Goal: Transaction & Acquisition: Subscribe to service/newsletter

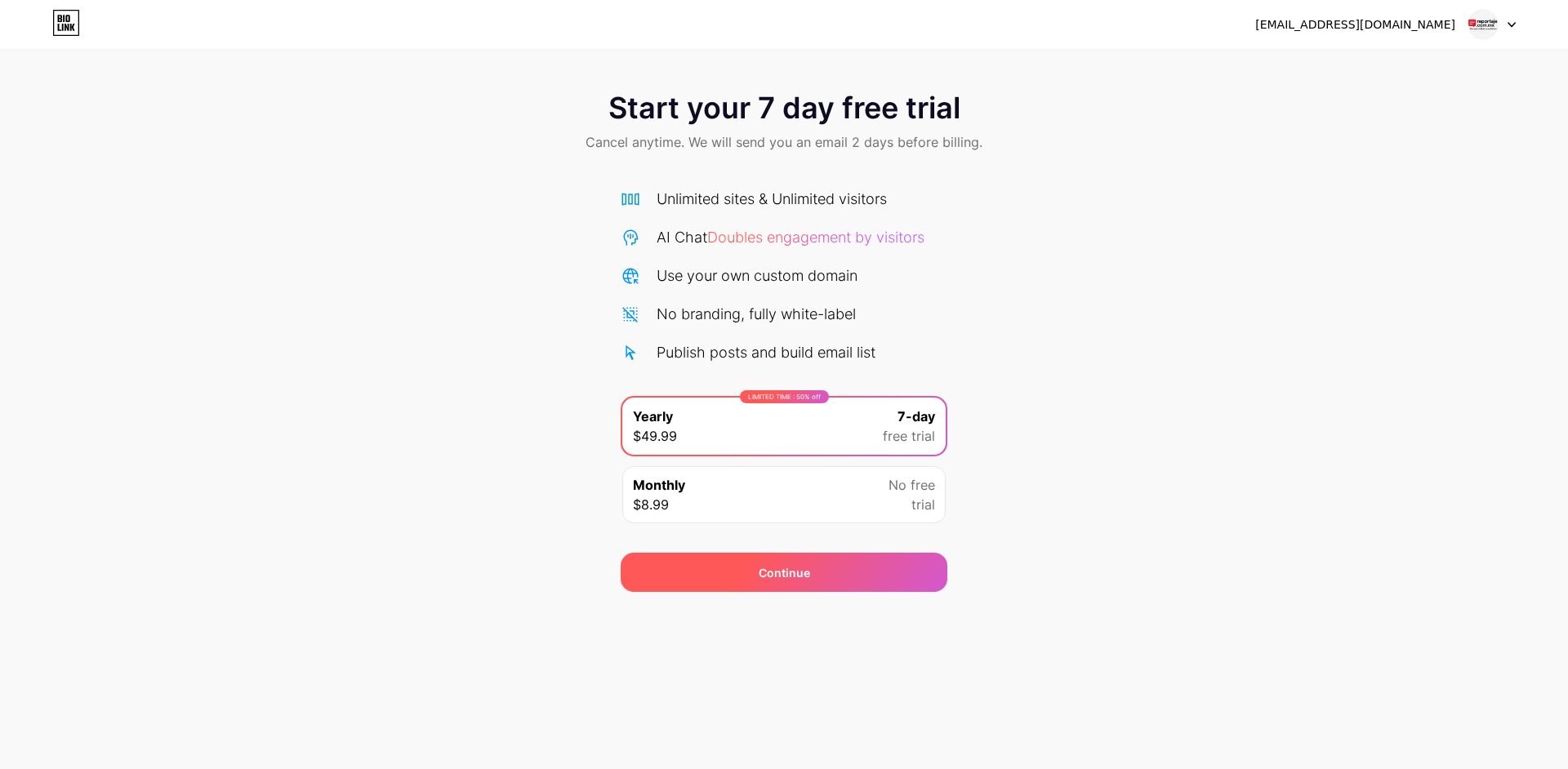
click at [804, 573] on div "Continue" at bounding box center [784, 572] width 52 height 17
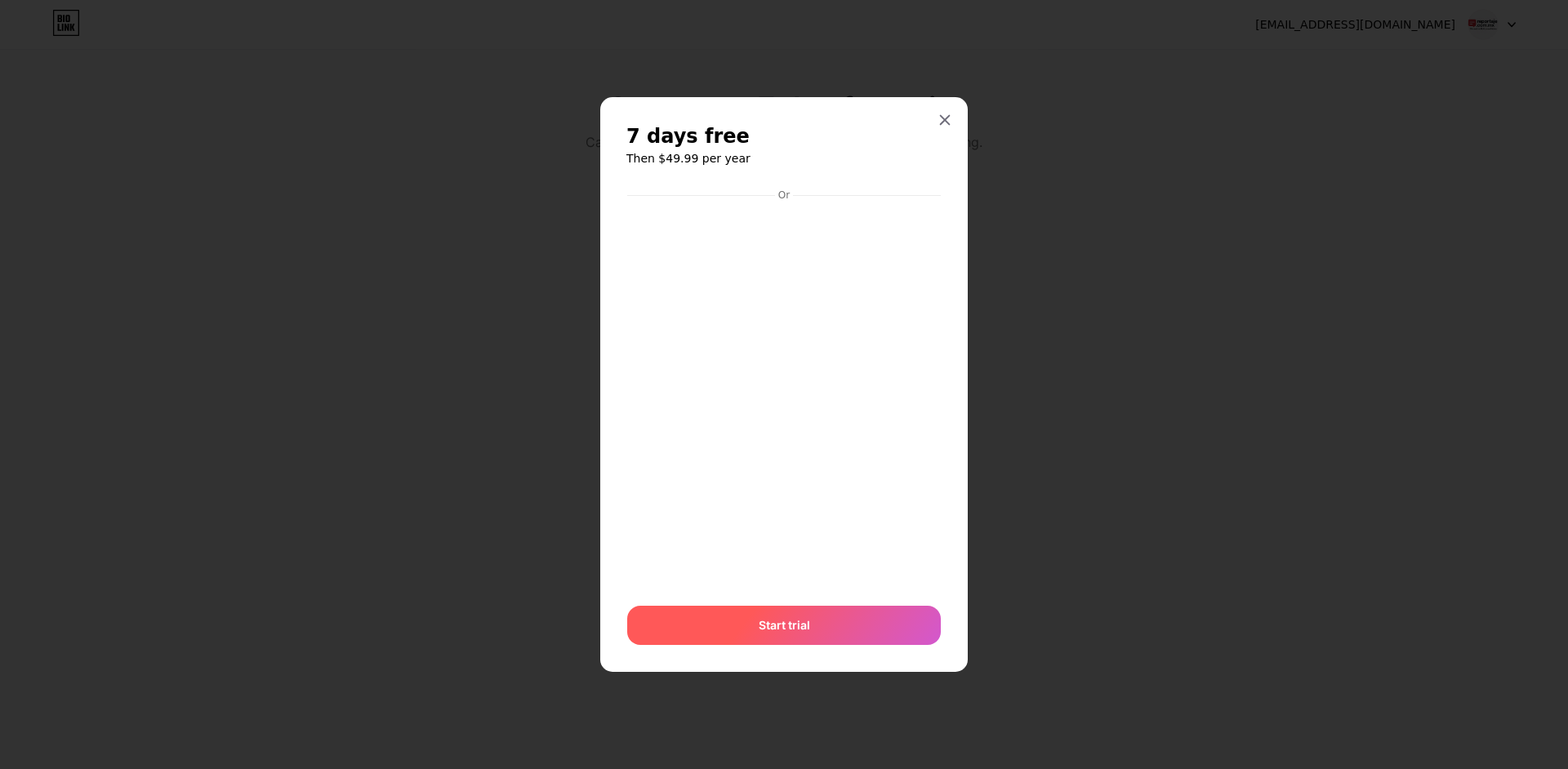
click at [832, 627] on div "Start trial" at bounding box center [784, 625] width 314 height 39
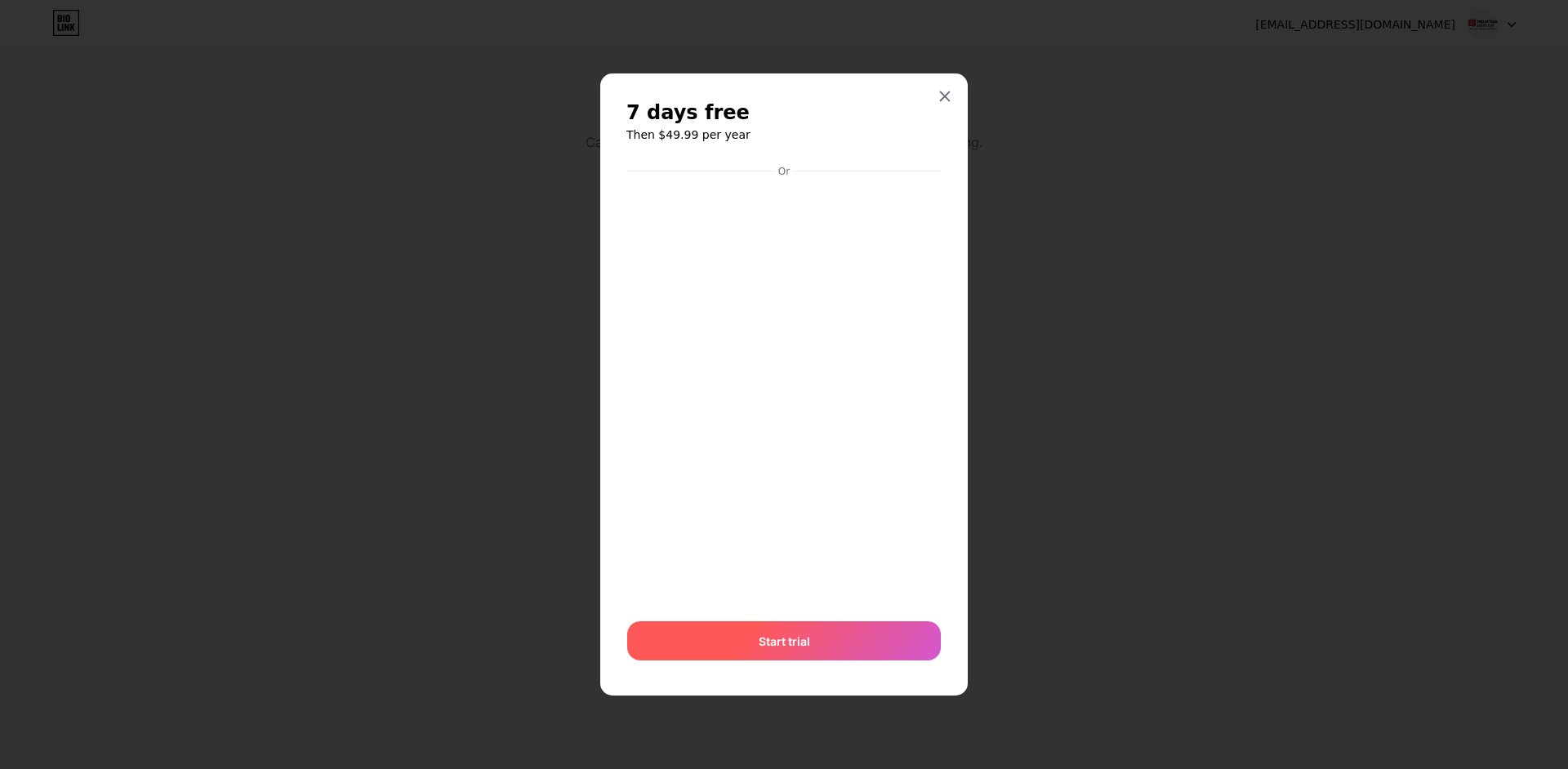
click at [764, 625] on div "Start trial" at bounding box center [784, 640] width 314 height 39
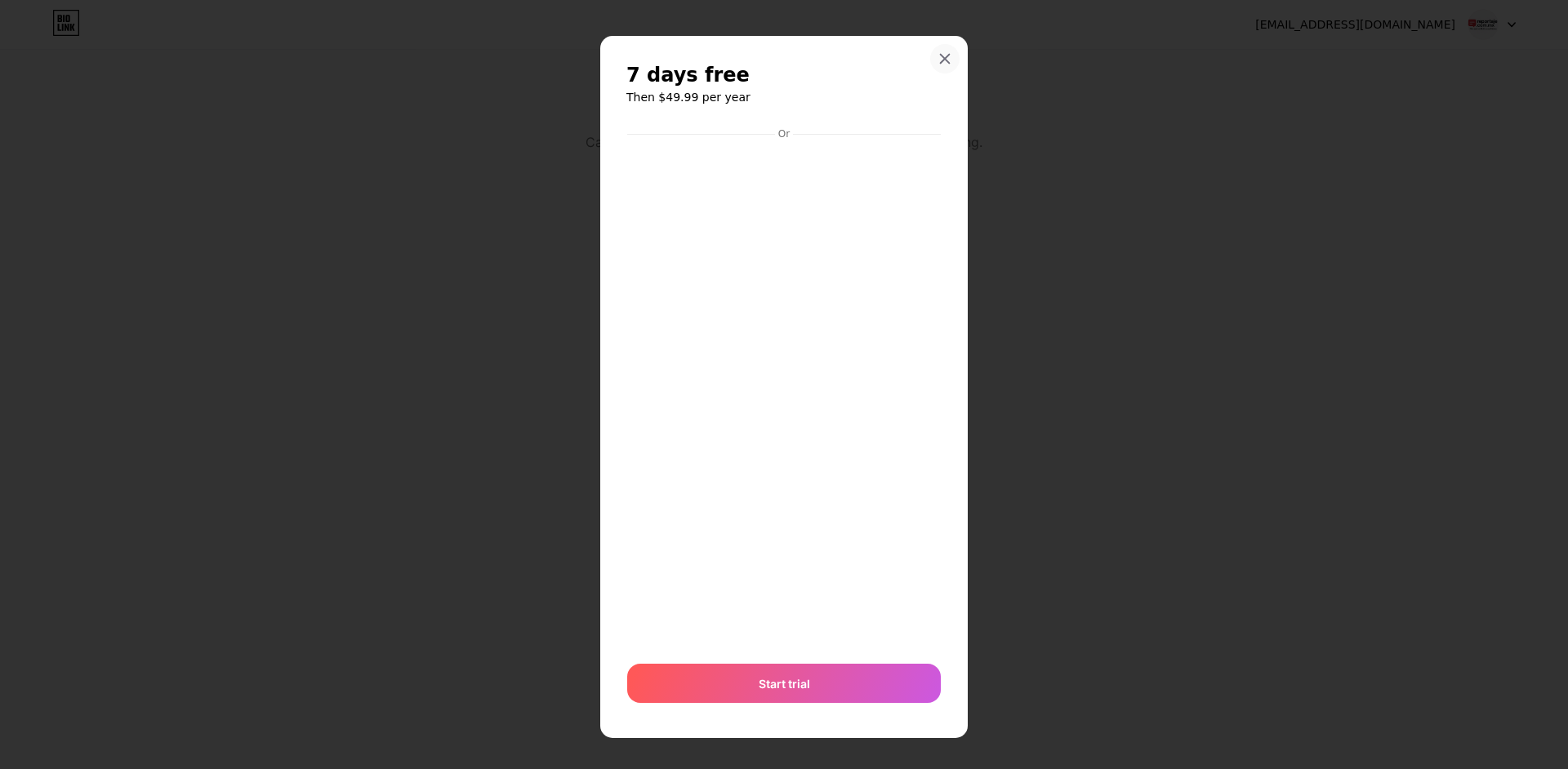
click at [942, 58] on icon at bounding box center [945, 59] width 13 height 13
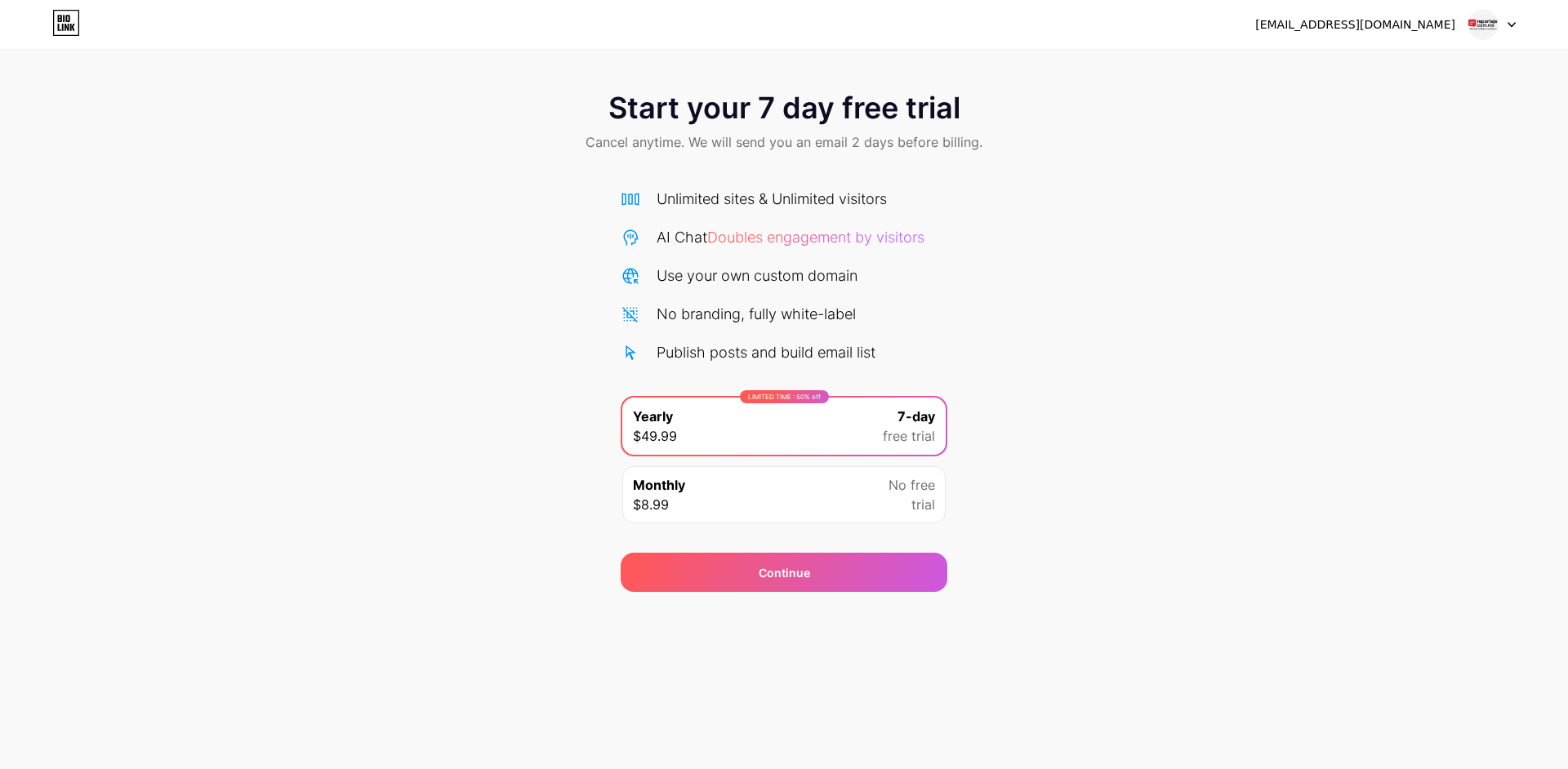
click at [1481, 19] on img at bounding box center [1482, 24] width 31 height 31
click at [766, 135] on span "Cancel anytime. We will send you an email 2 days before billing." at bounding box center [784, 142] width 397 height 20
click at [846, 139] on span "Cancel anytime. We will send you an email 2 days before billing." at bounding box center [784, 142] width 397 height 20
click at [844, 140] on span "Cancel anytime. We will send you an email 2 days before billing." at bounding box center [784, 142] width 397 height 20
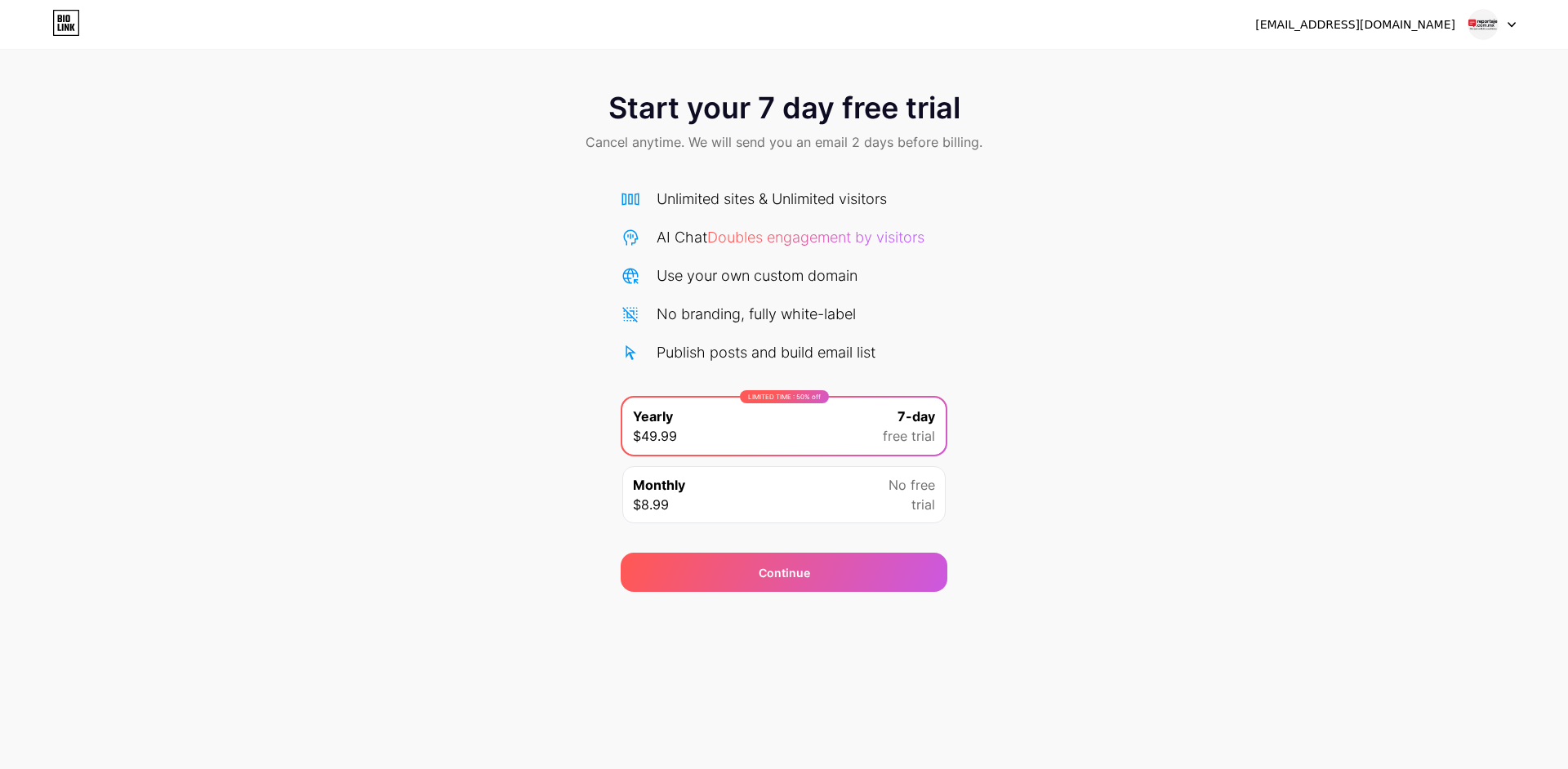
click at [835, 127] on div "Start your 7 day free trial Cancel anytime. We will send you an email 2 days be…" at bounding box center [784, 123] width 1568 height 96
click at [778, 114] on span "Start your 7 day free trial" at bounding box center [784, 107] width 352 height 32
click at [685, 282] on div "Use your own custom domain" at bounding box center [757, 275] width 201 height 22
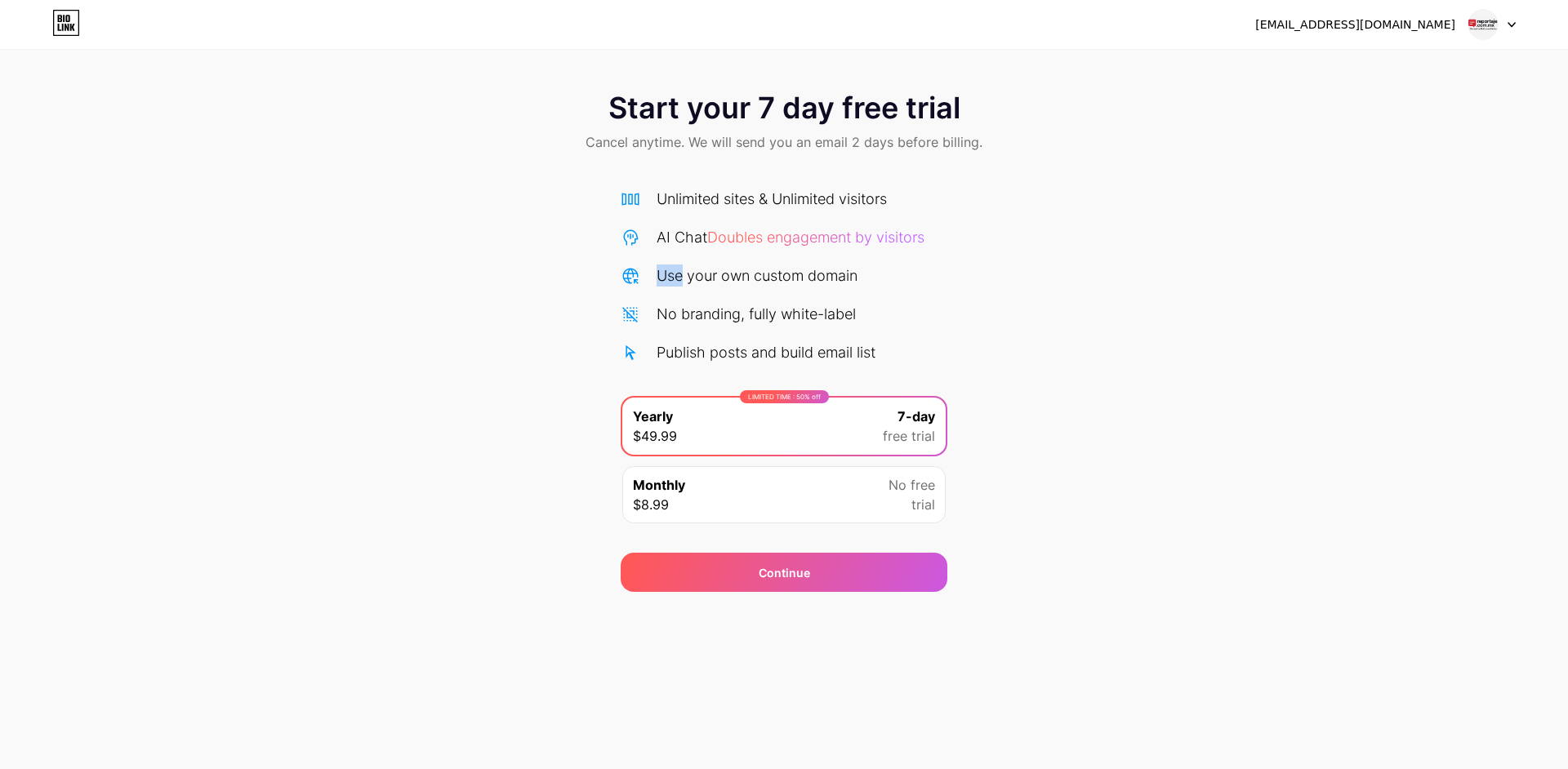
click at [685, 282] on div "Use your own custom domain" at bounding box center [757, 275] width 201 height 22
click at [704, 314] on div "No branding, fully white-label" at bounding box center [756, 313] width 200 height 22
click at [802, 313] on div "No branding, fully white-label" at bounding box center [756, 313] width 200 height 22
click at [722, 353] on div "Publish posts and build email list" at bounding box center [765, 352] width 219 height 22
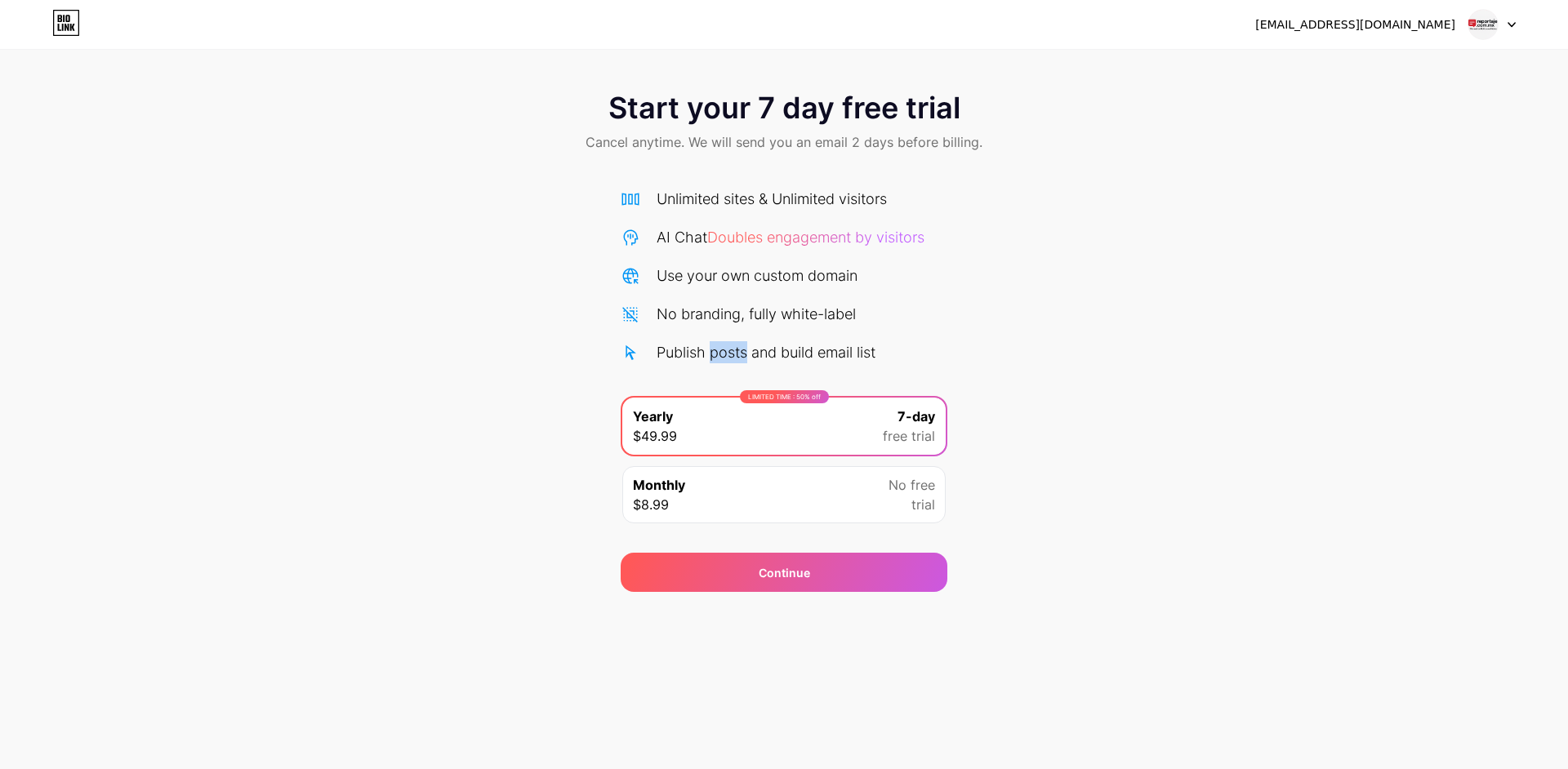
click at [722, 353] on div "Publish posts and build email list" at bounding box center [765, 352] width 219 height 22
click at [721, 353] on div "Publish posts and build email list" at bounding box center [765, 352] width 219 height 22
drag, startPoint x: 1002, startPoint y: 340, endPoint x: 829, endPoint y: 417, distance: 189.4
click at [999, 341] on div "Start your 7 day free trial Cancel anytime. We will send you an email 2 days be…" at bounding box center [784, 333] width 1568 height 516
click at [1066, 419] on div "Start your 7 day free trial Cancel anytime. We will send you an email 2 days be…" at bounding box center [784, 333] width 1568 height 516
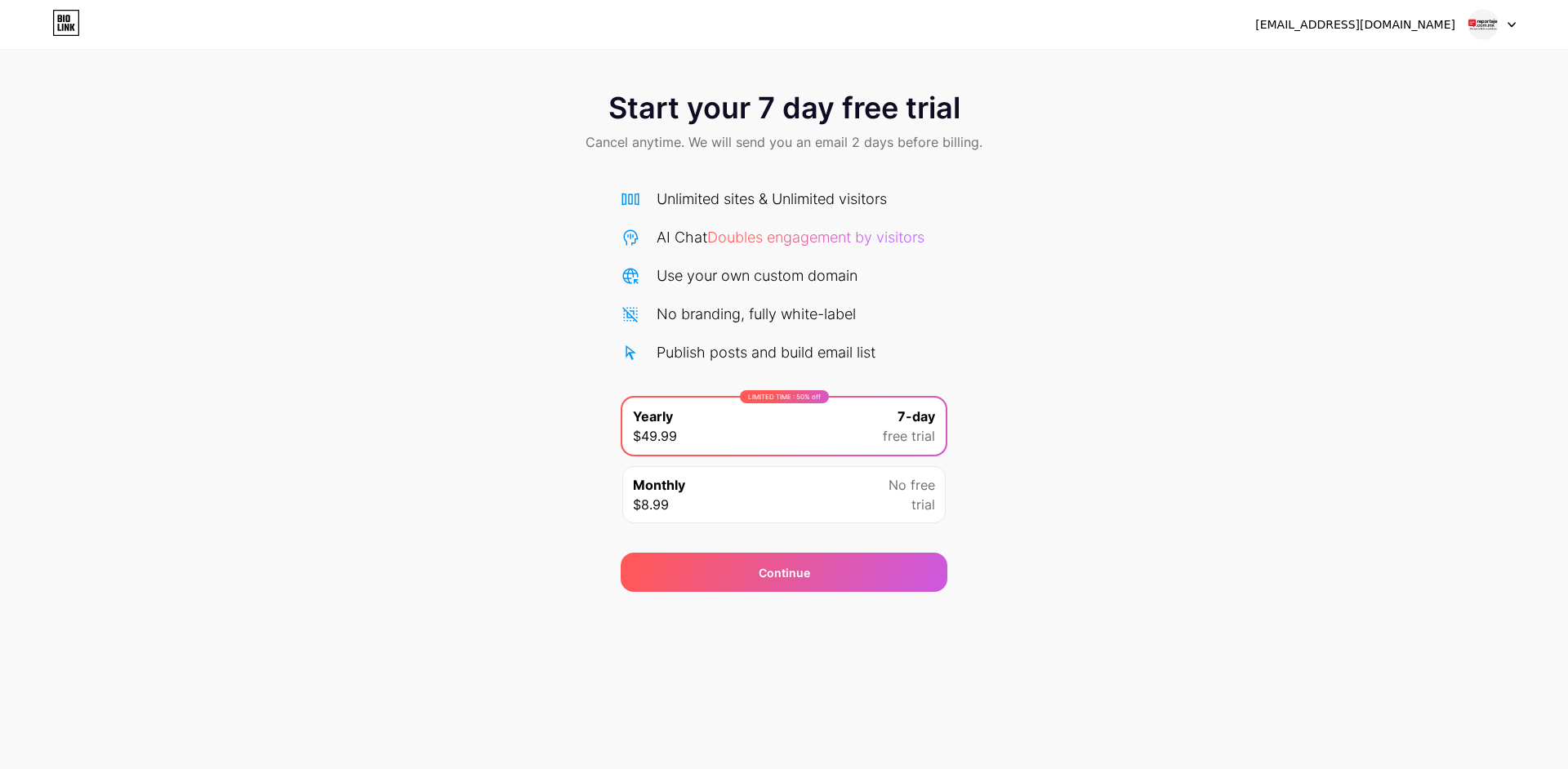
click at [742, 490] on div "Monthly $8.99 No free trial" at bounding box center [784, 495] width 324 height 57
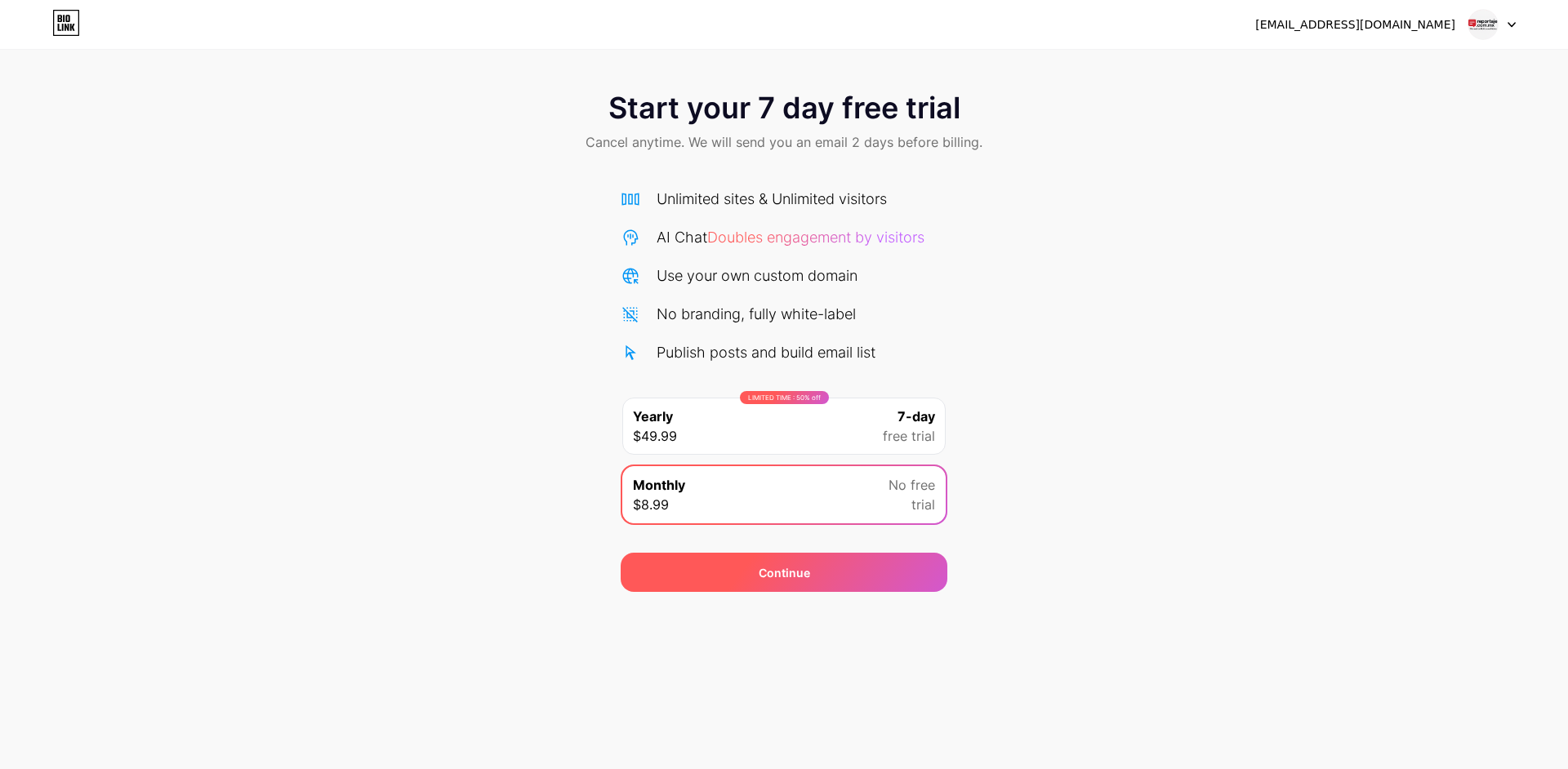
click at [744, 575] on div "Continue" at bounding box center [784, 572] width 327 height 39
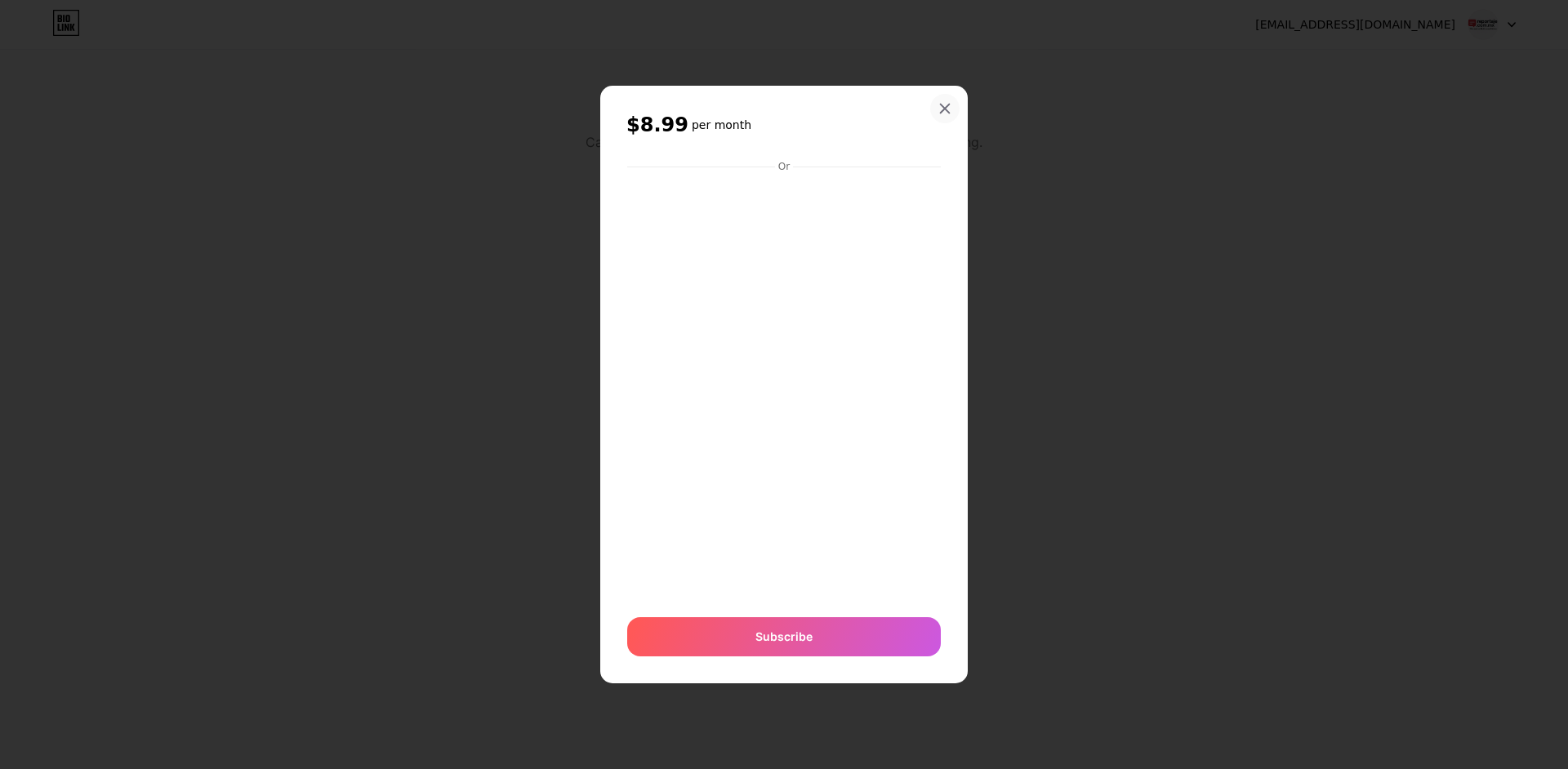
click at [946, 113] on icon at bounding box center [945, 109] width 13 height 13
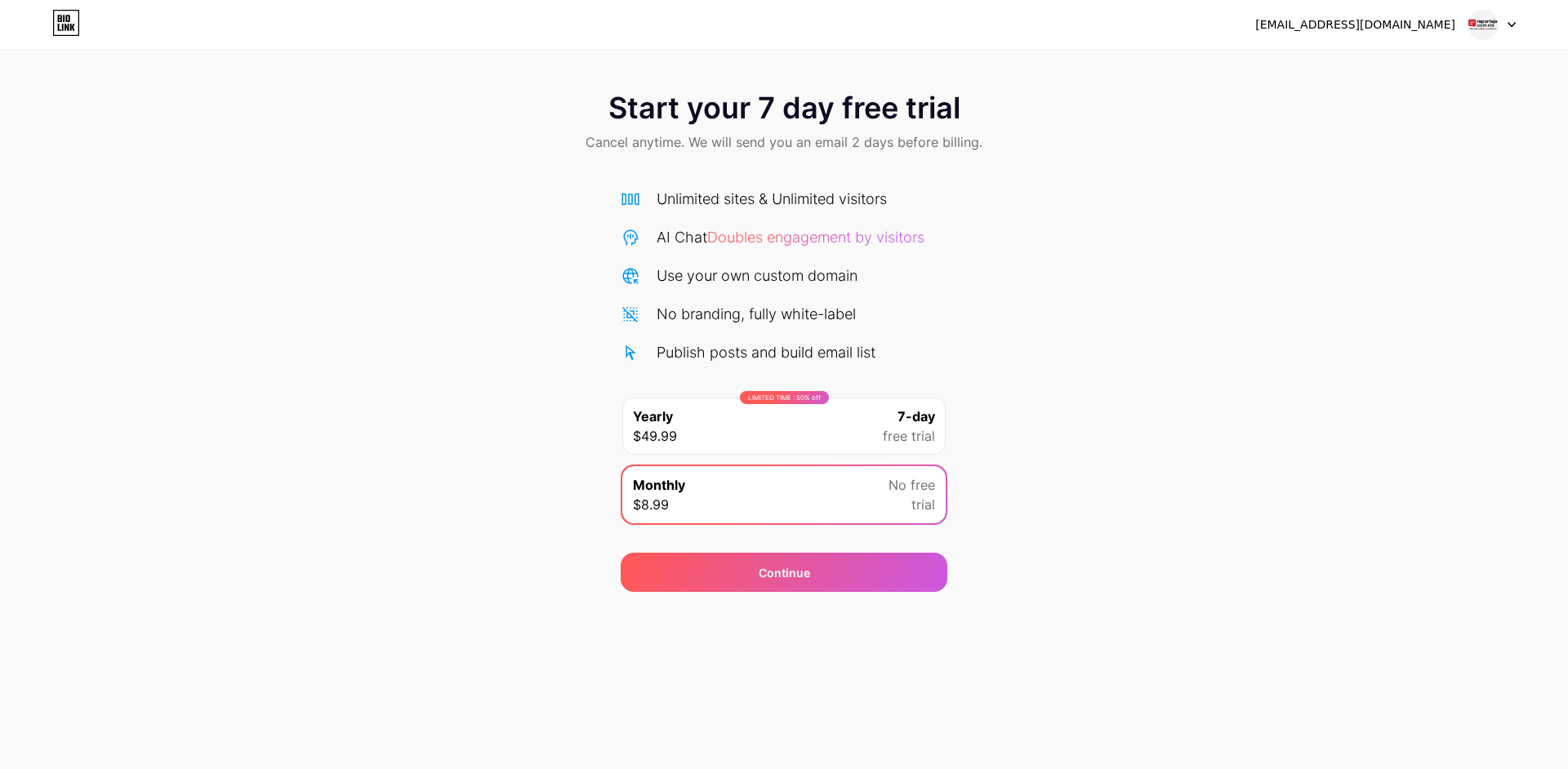
click at [77, 11] on icon at bounding box center [67, 23] width 25 height 25
click at [55, 37] on link at bounding box center [66, 24] width 27 height 29
click at [1469, 26] on img at bounding box center [1482, 24] width 31 height 31
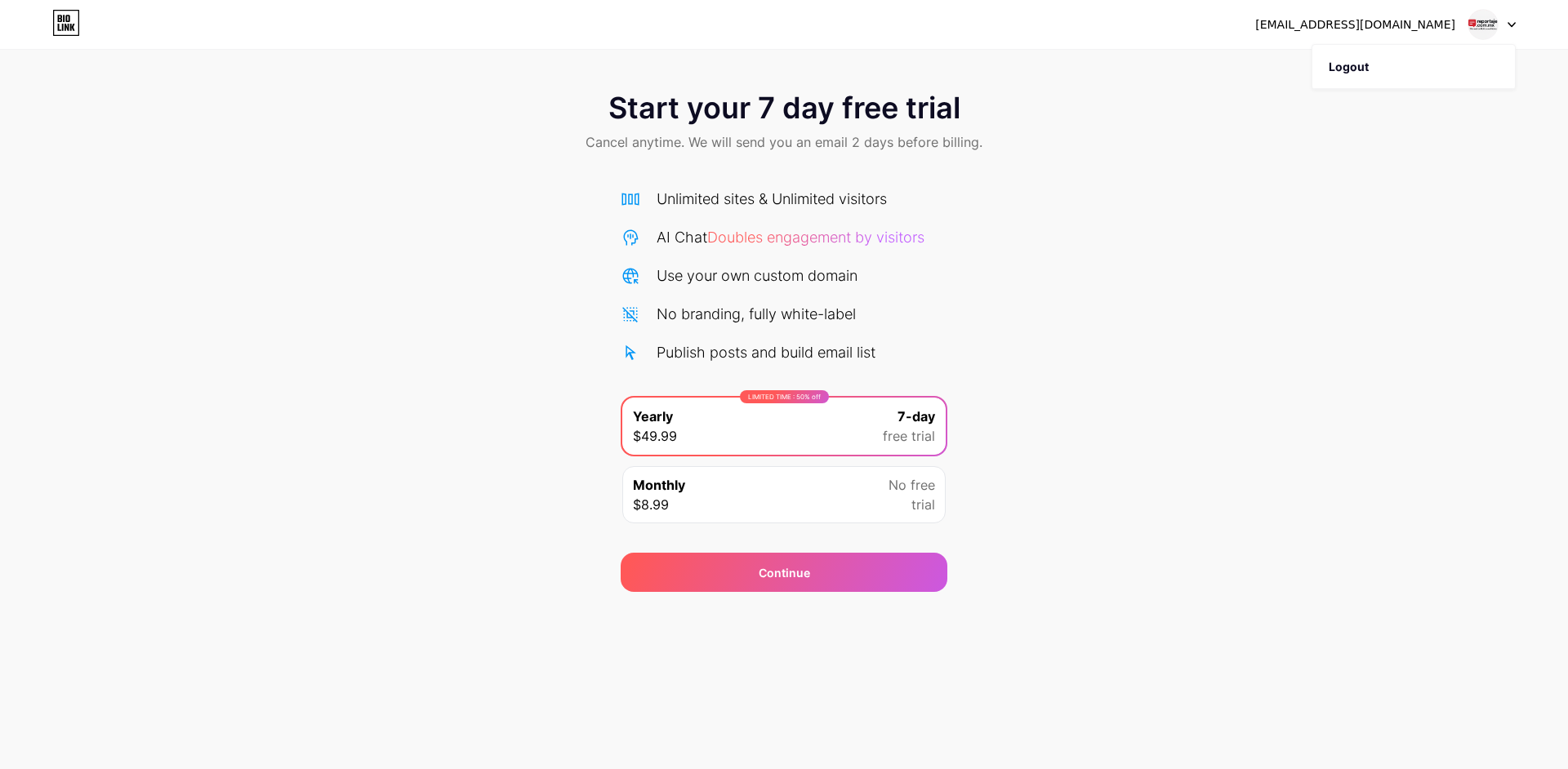
click at [1290, 341] on div "Start your 7 day free trial Cancel anytime. We will send you an email 2 days be…" at bounding box center [784, 333] width 1568 height 516
